Goal: Task Accomplishment & Management: Use online tool/utility

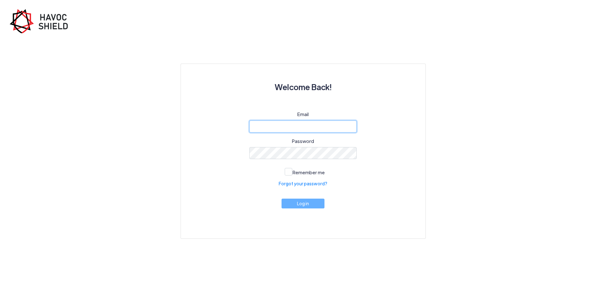
type input "[EMAIL_ADDRESS][DOMAIN_NAME]"
click at [294, 206] on button "Log in" at bounding box center [303, 203] width 43 height 10
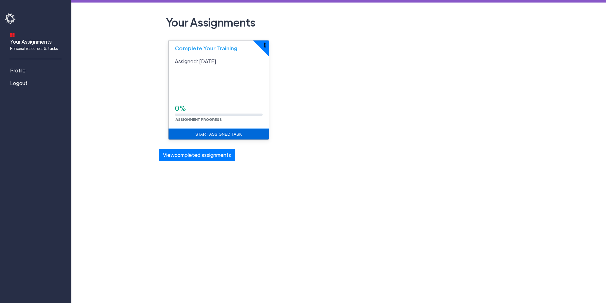
click at [209, 133] on link "Start Assigned Task" at bounding box center [219, 134] width 100 height 11
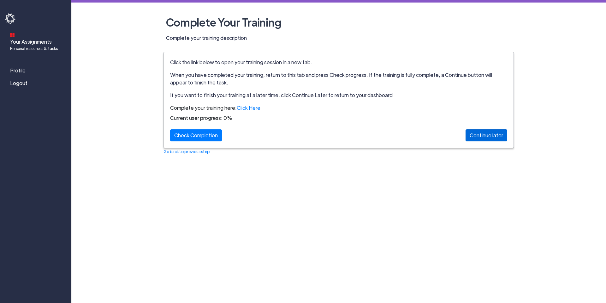
click at [487, 133] on div "Continue later" at bounding box center [487, 135] width 42 height 12
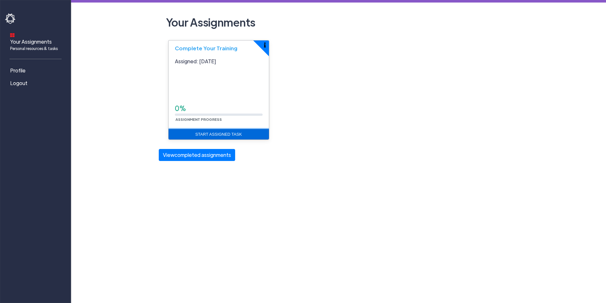
click at [201, 131] on link "Start Assigned Task" at bounding box center [219, 134] width 100 height 11
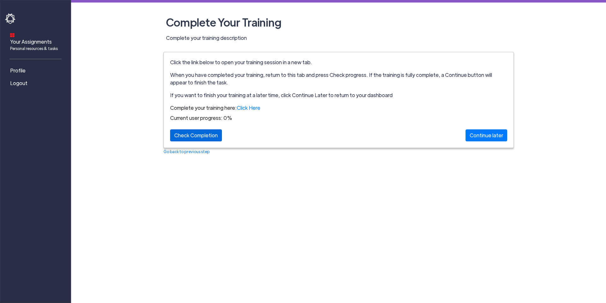
click at [202, 131] on div "Check Completion" at bounding box center [196, 135] width 52 height 12
click at [250, 108] on link "Click Here" at bounding box center [249, 107] width 24 height 7
